Goal: Information Seeking & Learning: Learn about a topic

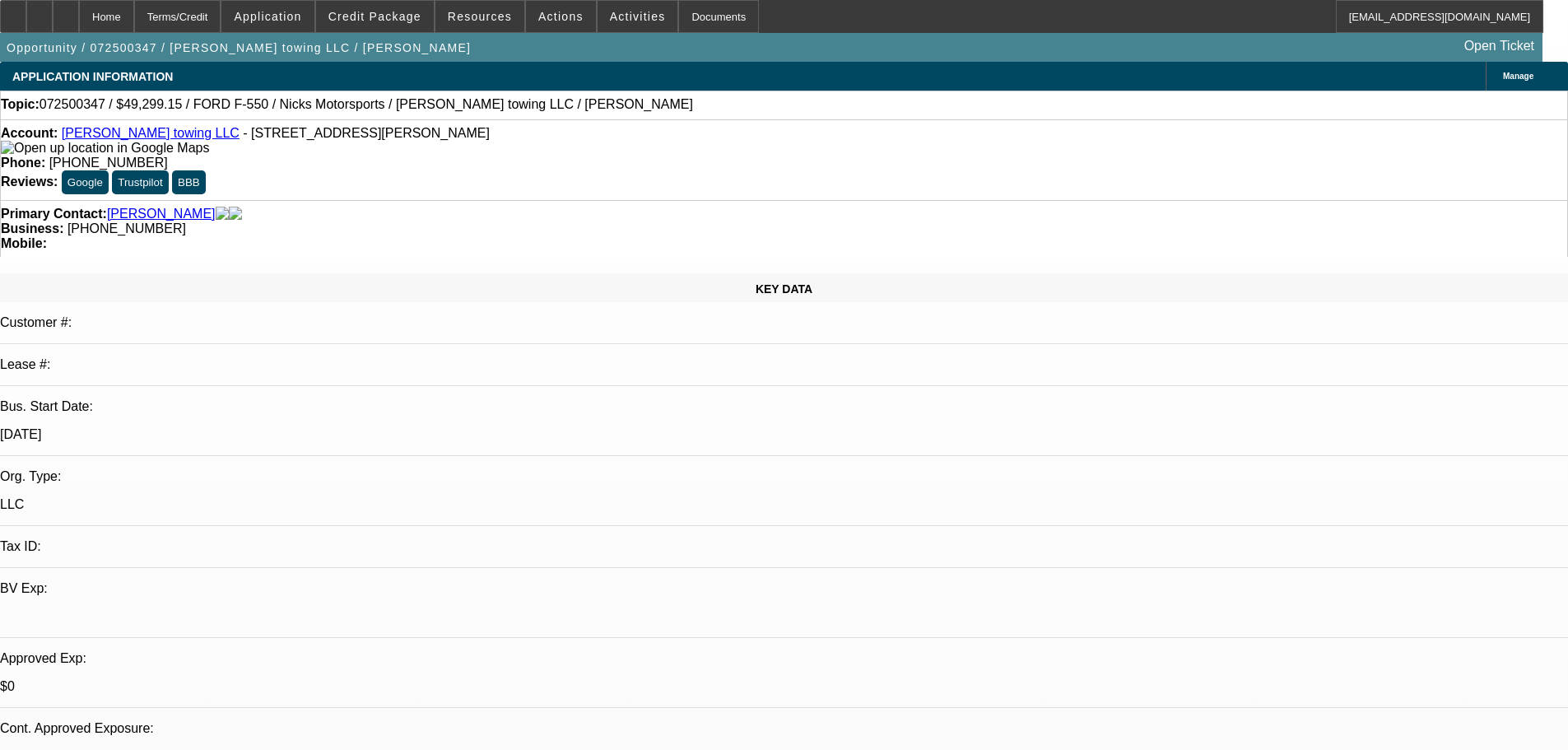
select select "0.15"
select select "2"
select select "0.1"
select select "4"
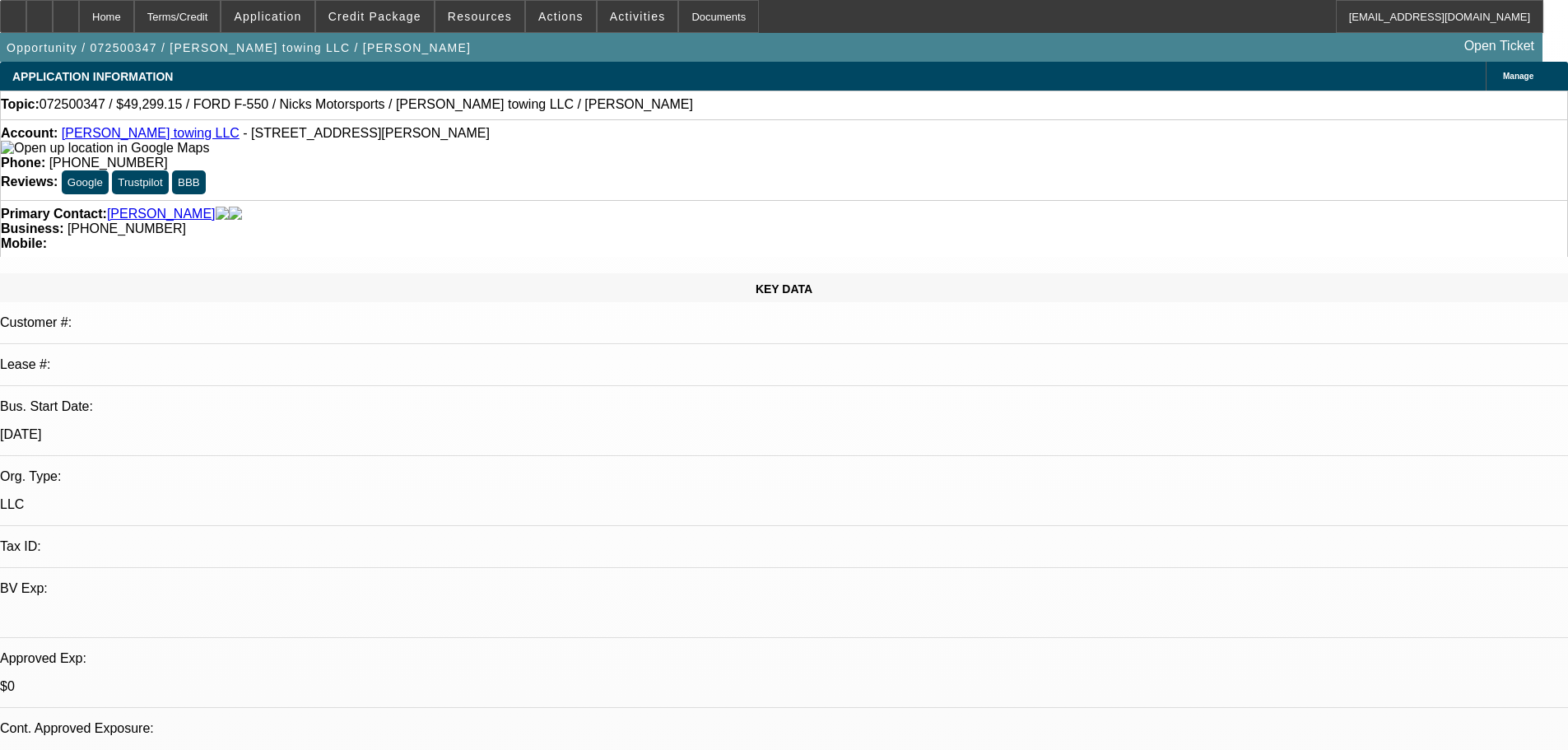
select select "0.15"
select select "2"
select select "0.1"
select select "4"
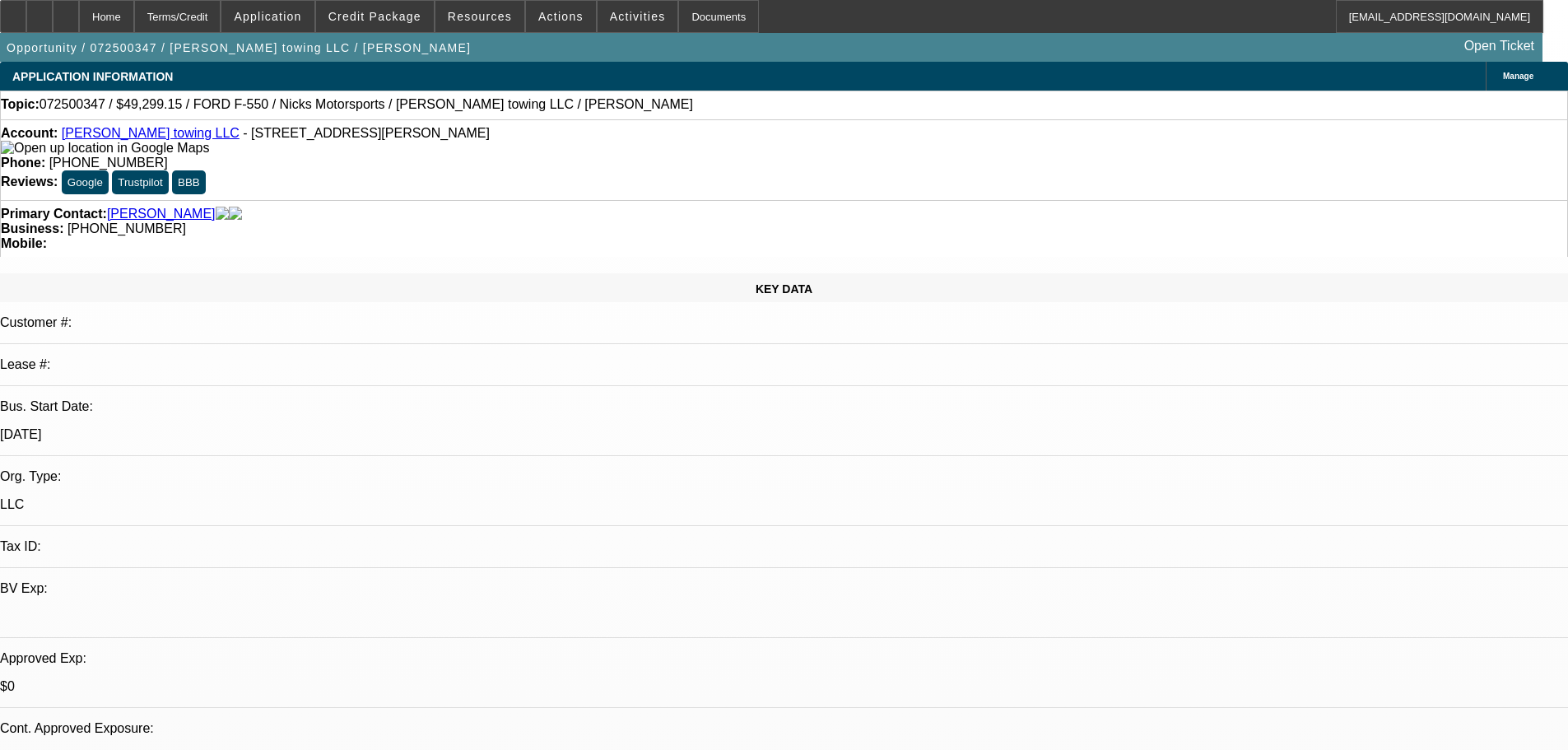
drag, startPoint x: 1250, startPoint y: 175, endPoint x: 1237, endPoint y: 185, distance: 16.4
click at [298, 62] on div "Home Terms/Credit Application Credit Package Resources Actions Activities Docum…" at bounding box center [784, 30] width 1568 height 62
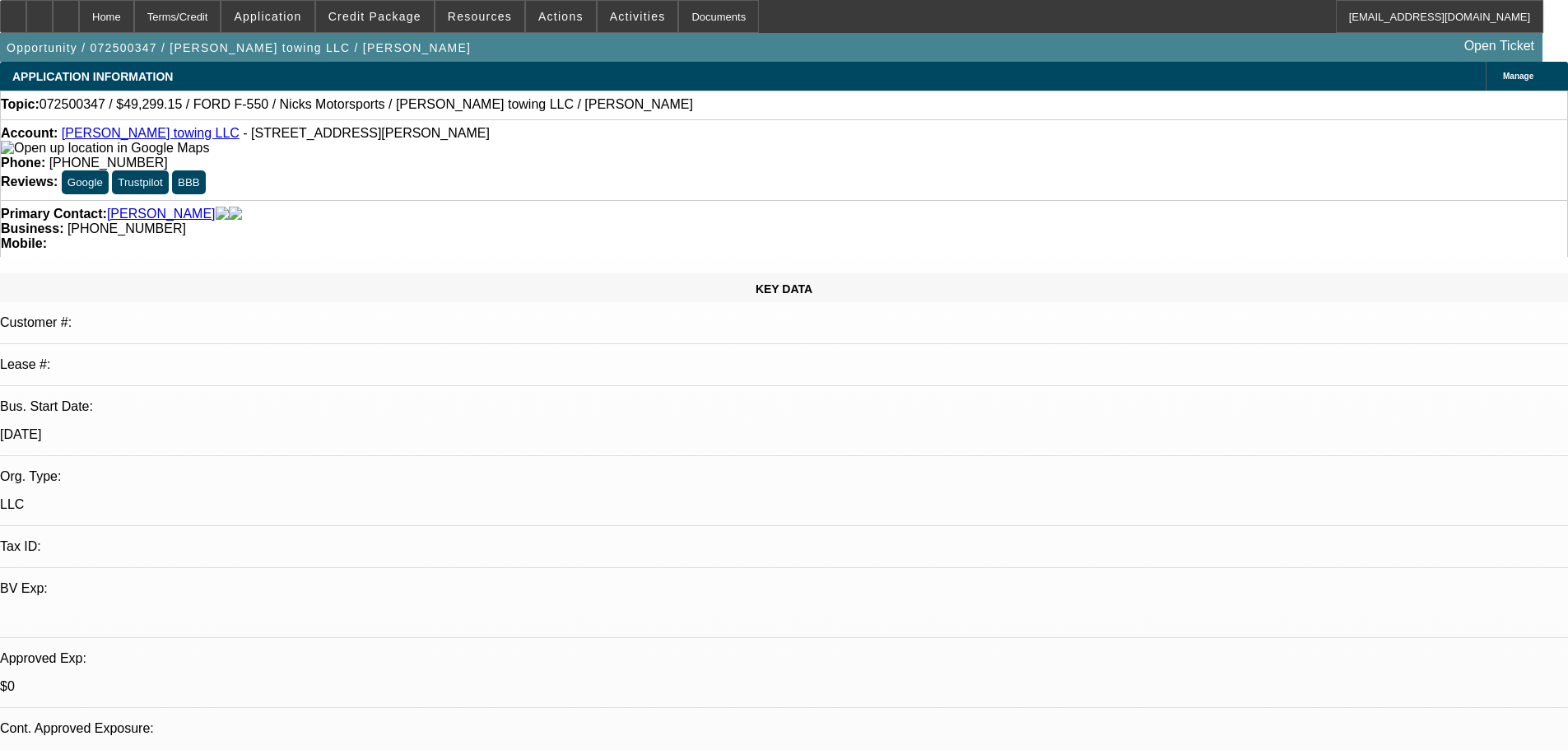
click at [362, 140] on div "Account: [PERSON_NAME] towing LLC - [STREET_ADDRESS][PERSON_NAME]" at bounding box center [784, 140] width 1567 height 29
drag, startPoint x: 533, startPoint y: 309, endPoint x: 549, endPoint y: 327, distance: 24.1
drag, startPoint x: 722, startPoint y: 534, endPoint x: 727, endPoint y: 543, distance: 10.3
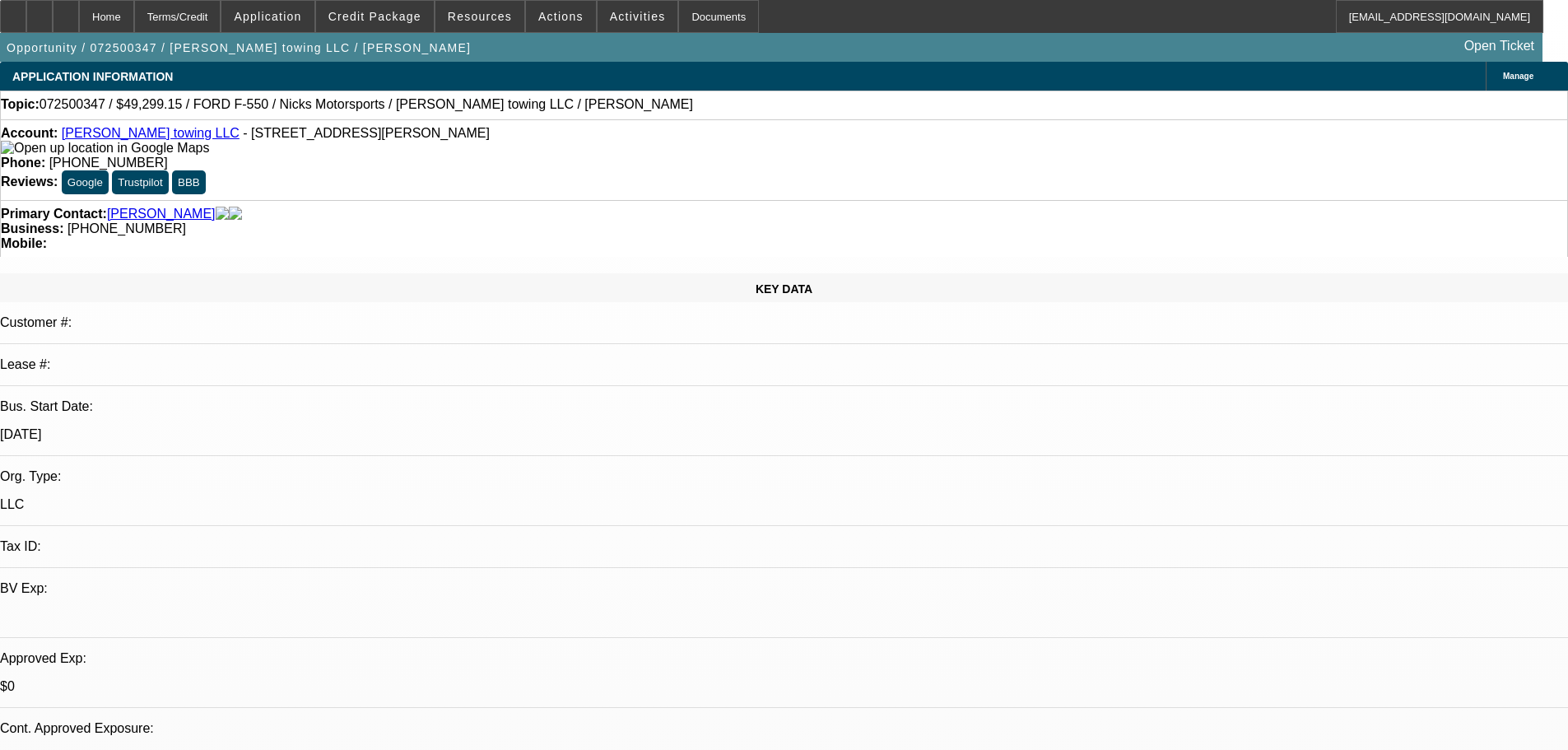
drag, startPoint x: 727, startPoint y: 543, endPoint x: 642, endPoint y: 442, distance: 132.0
drag, startPoint x: 695, startPoint y: 535, endPoint x: 713, endPoint y: 551, distance: 24.1
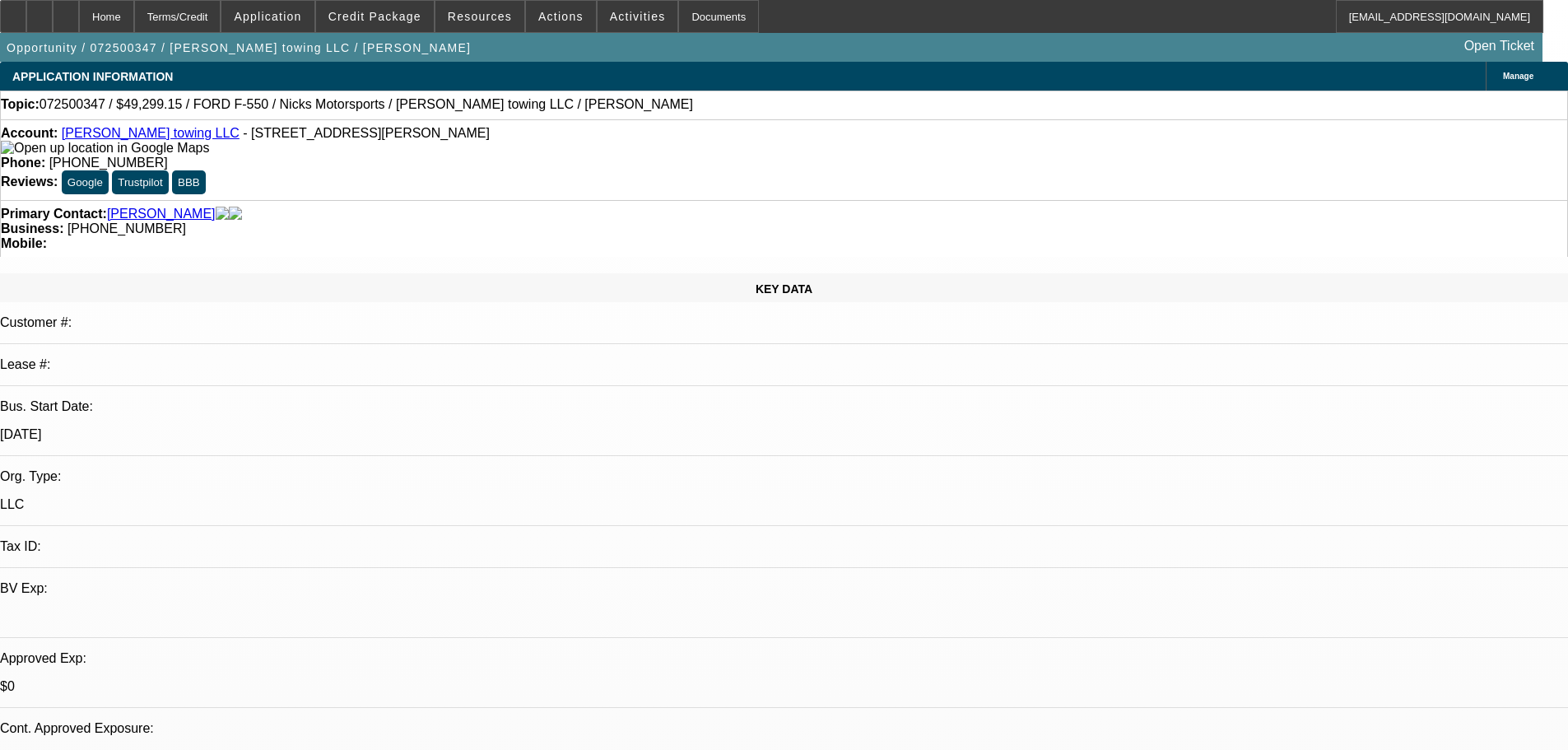
drag, startPoint x: 700, startPoint y: 580, endPoint x: 692, endPoint y: 559, distance: 22.5
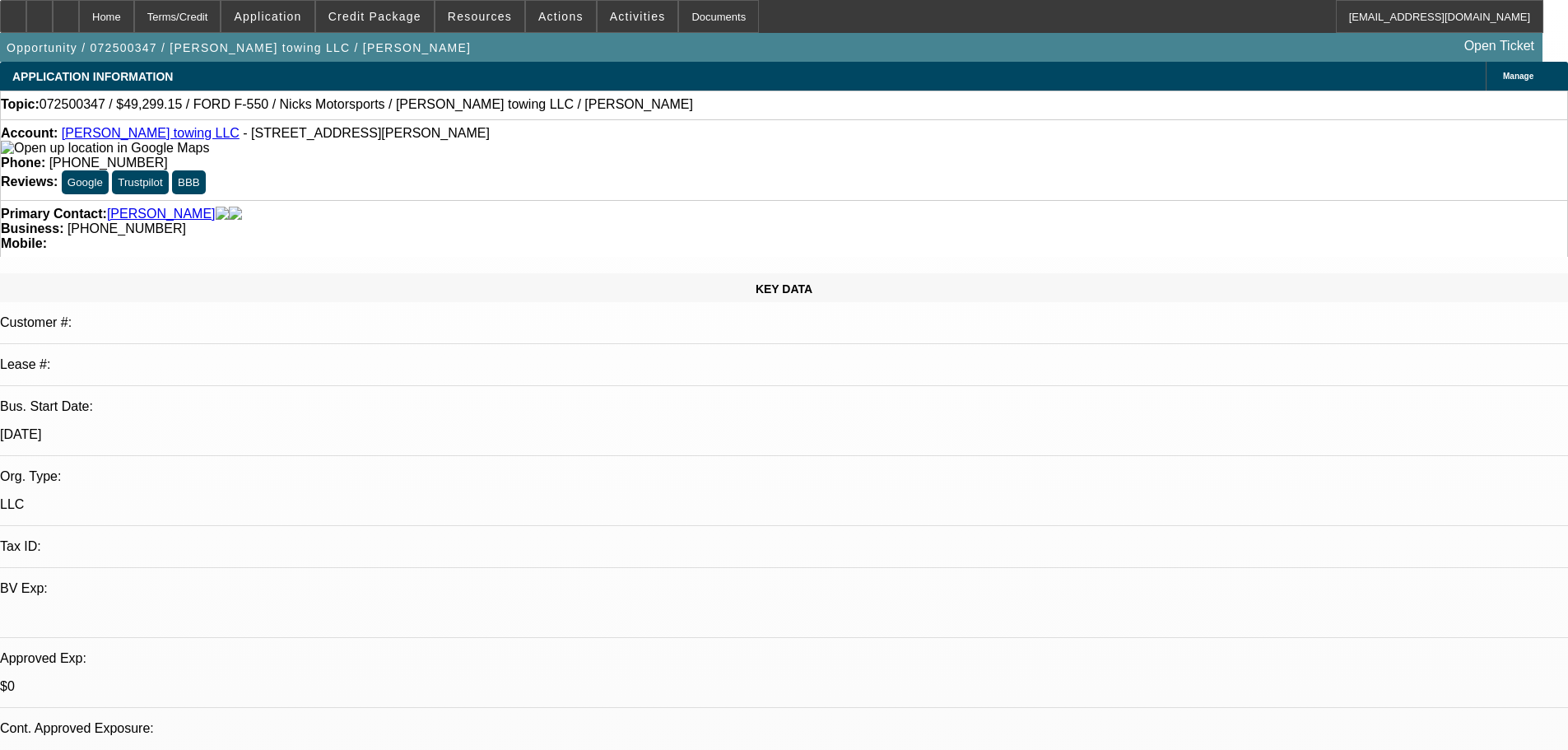
drag, startPoint x: 705, startPoint y: 631, endPoint x: 667, endPoint y: 600, distance: 49.0
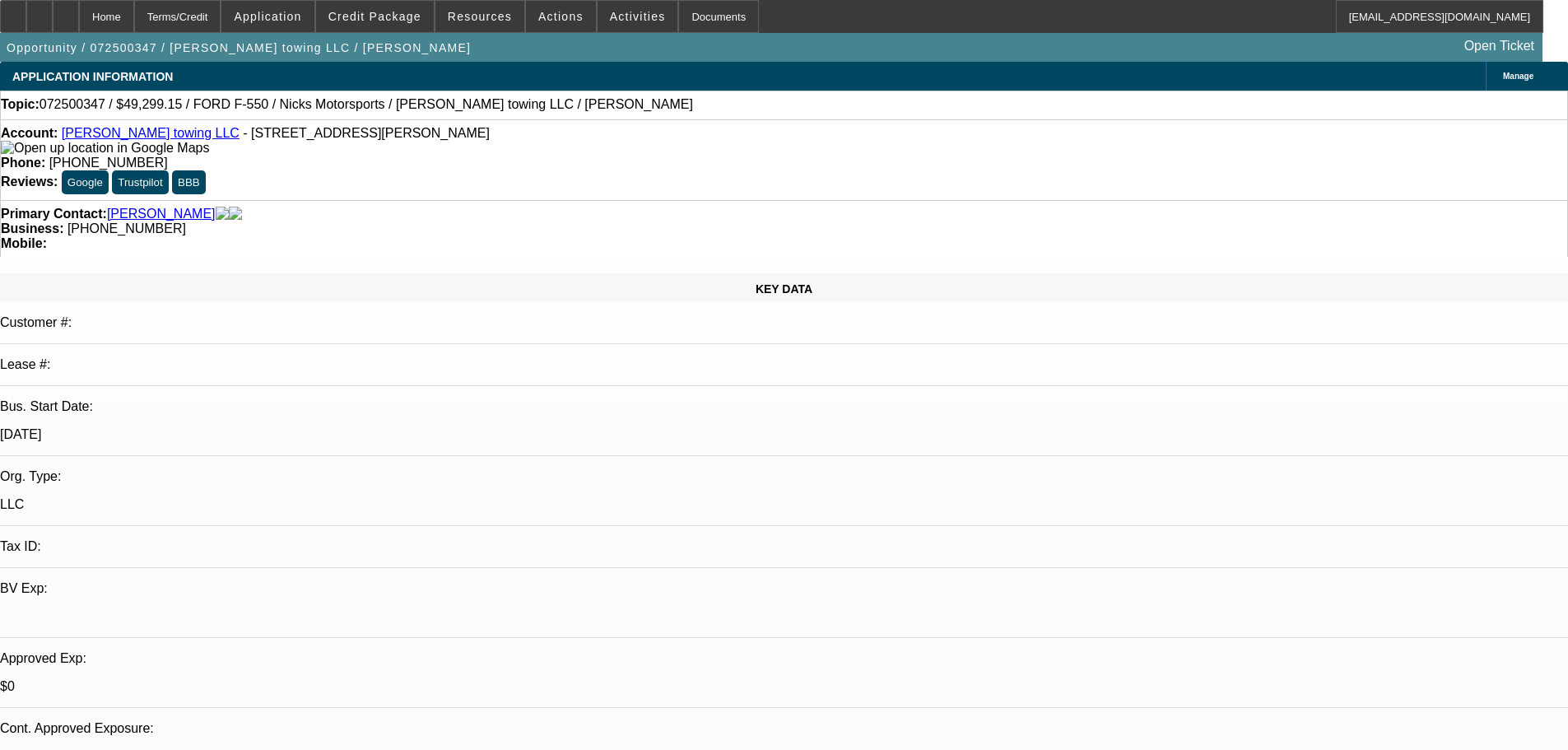
drag, startPoint x: 682, startPoint y: 729, endPoint x: 679, endPoint y: 710, distance: 19.2
